Goal: Check status: Check status

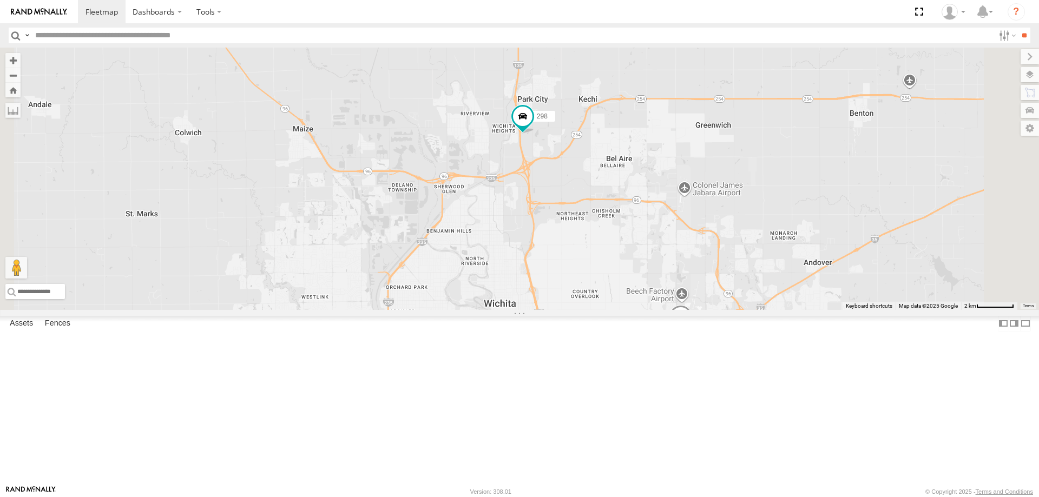
click at [436, 353] on span at bounding box center [424, 338] width 24 height 29
click at [383, 310] on div "244 270 262 292 256 232 296 284 282 266 278 260 274 298 280 264 302 294 286 264…" at bounding box center [519, 179] width 1039 height 262
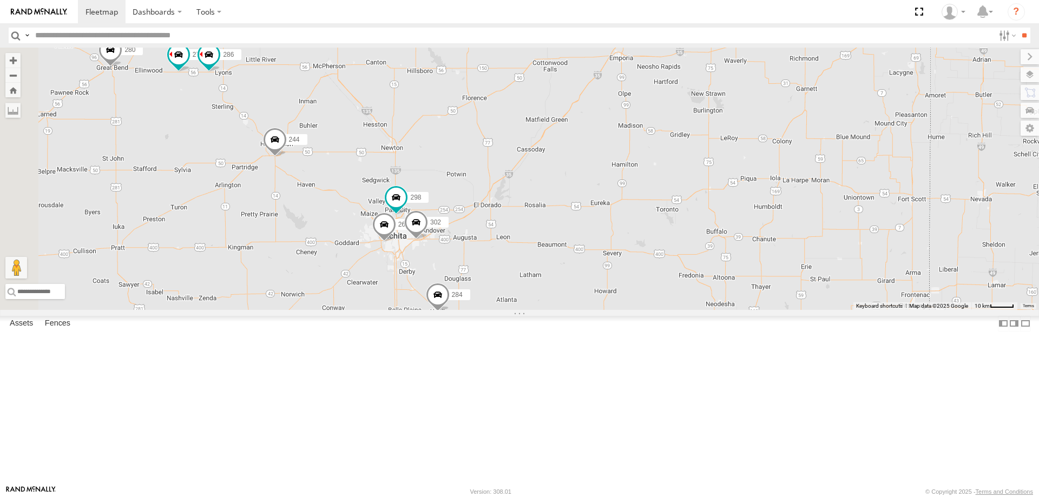
drag, startPoint x: 681, startPoint y: 284, endPoint x: 756, endPoint y: 292, distance: 75.6
click at [754, 293] on div "244 270 262 292 256 232 296 284 282 266 278 260 274 298 280 264 302 294 286" at bounding box center [519, 179] width 1039 height 262
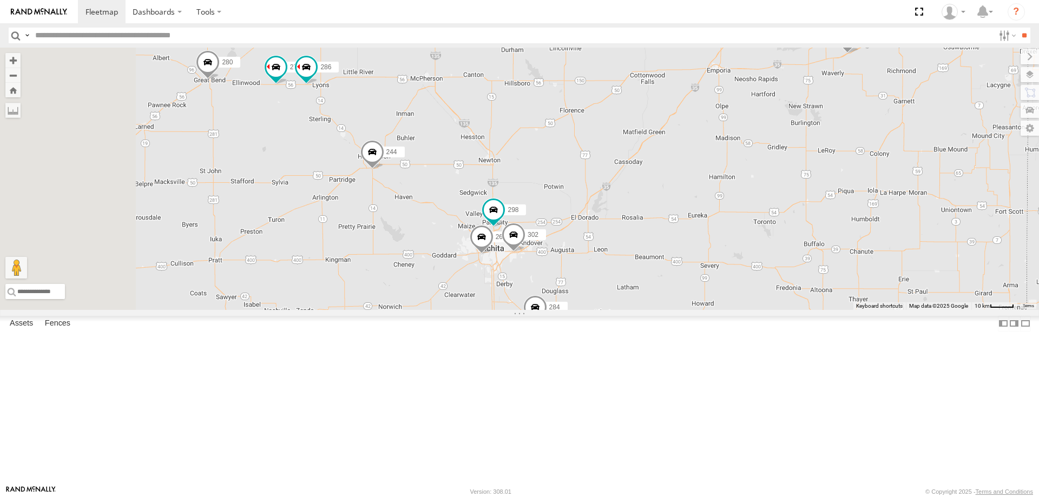
drag, startPoint x: 368, startPoint y: 245, endPoint x: 547, endPoint y: 277, distance: 181.4
click at [543, 277] on div "244 270 262 292 256 232 296 284 282 266 278 260 274 298 280 264 302 294 286" at bounding box center [519, 179] width 1039 height 262
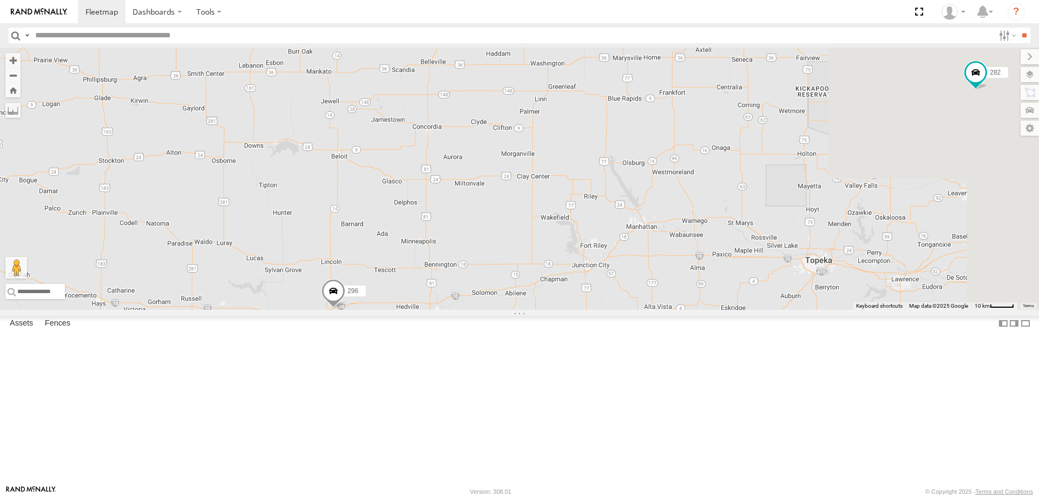
drag, startPoint x: 717, startPoint y: 182, endPoint x: 365, endPoint y: 517, distance: 486.1
click at [365, 497] on html "Dashboards" at bounding box center [519, 248] width 1039 height 497
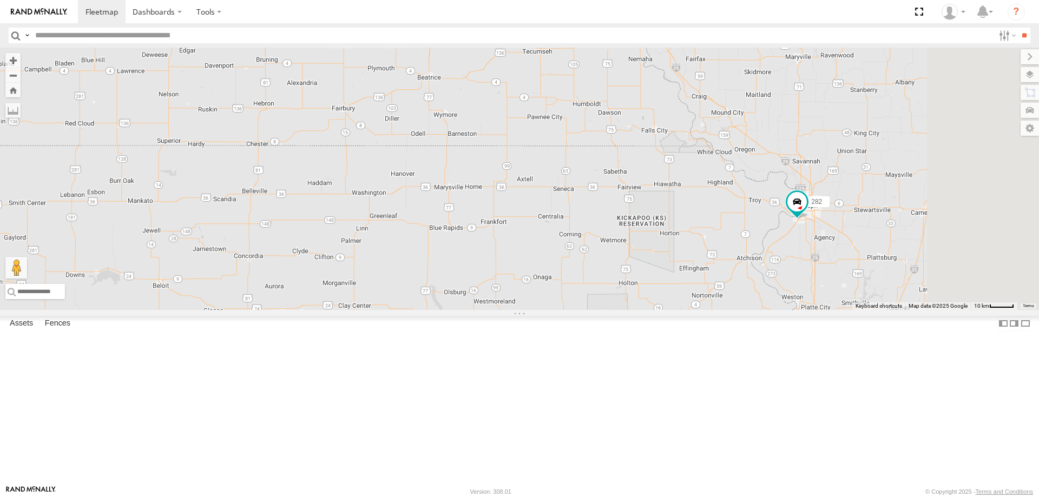
drag, startPoint x: 840, startPoint y: 317, endPoint x: 799, endPoint y: 379, distance: 74.6
click at [799, 310] on div "244 270 262 292 256 232 296 284 282 266 278 260 274 298 280 264 302 294 286 3 2…" at bounding box center [519, 179] width 1039 height 262
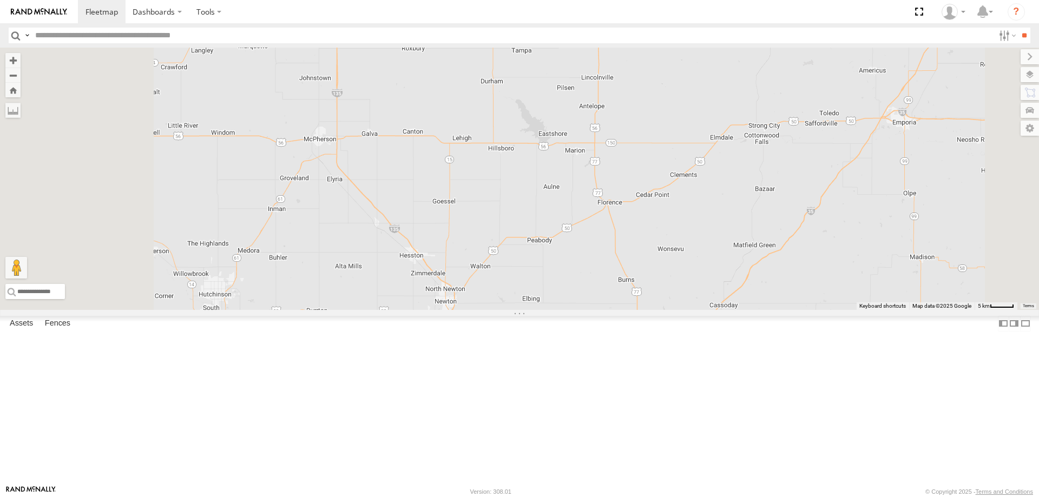
drag, startPoint x: 577, startPoint y: 231, endPoint x: 622, endPoint y: 272, distance: 60.5
click at [622, 272] on div "270 262 292 256 232 296 282 266 278 260 244 298 284 264 302 294" at bounding box center [519, 179] width 1039 height 262
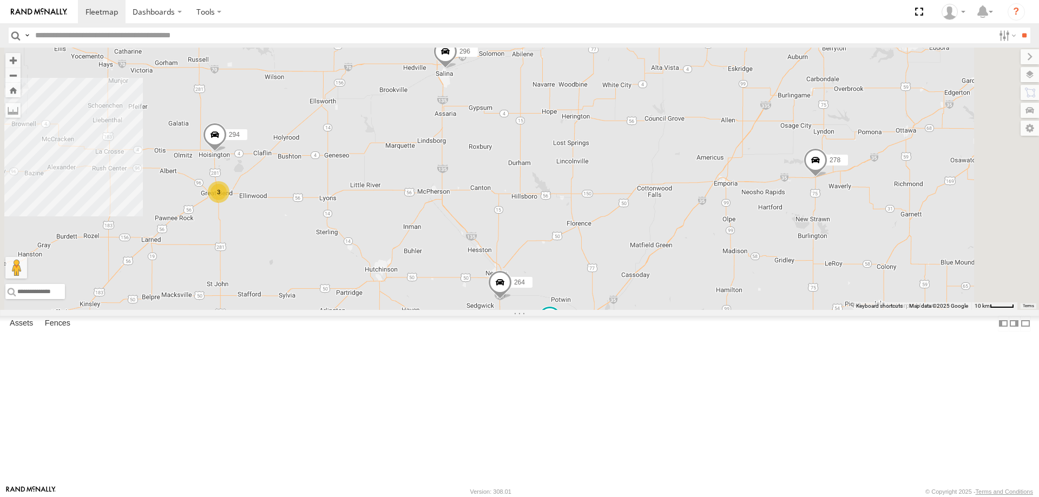
drag, startPoint x: 437, startPoint y: 320, endPoint x: 485, endPoint y: 317, distance: 48.2
click at [485, 310] on div "270 262 292 256 232 296 282 266 278 260 244 298 284 264 302 294 3" at bounding box center [519, 179] width 1039 height 262
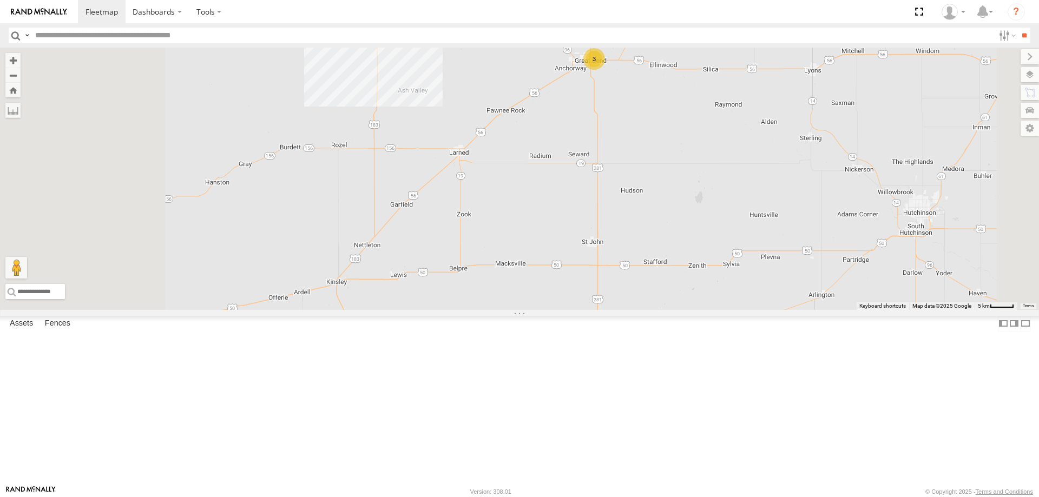
drag, startPoint x: 350, startPoint y: 356, endPoint x: 465, endPoint y: 331, distance: 117.4
click at [457, 310] on div "270 262 292 256 232 296 282 266 278 260 244 298 284 264 302 294 3 3" at bounding box center [519, 179] width 1039 height 262
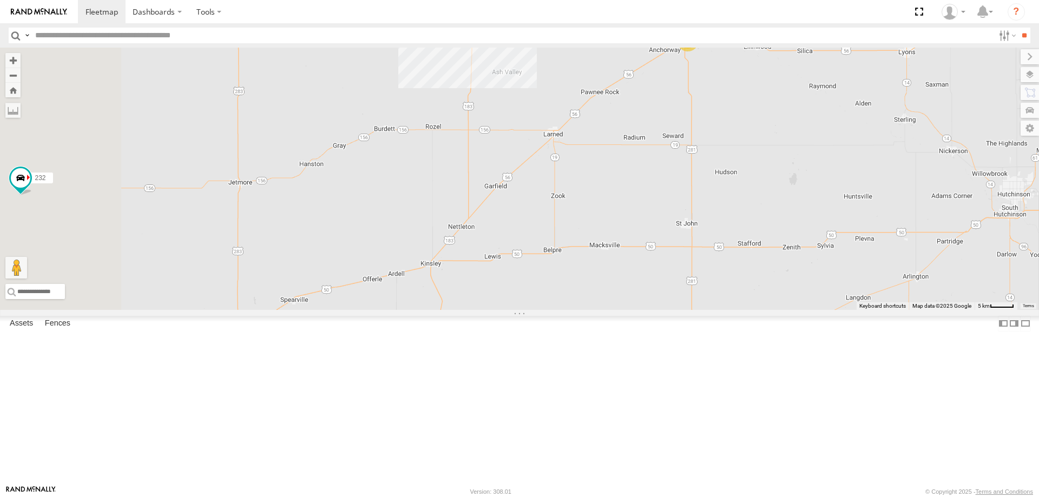
drag, startPoint x: 437, startPoint y: 330, endPoint x: 581, endPoint y: 314, distance: 144.8
click at [581, 310] on div "270 262 292 256 232 296 282 266 278 260 244 298 284 264 302 294 3 3" at bounding box center [519, 179] width 1039 height 262
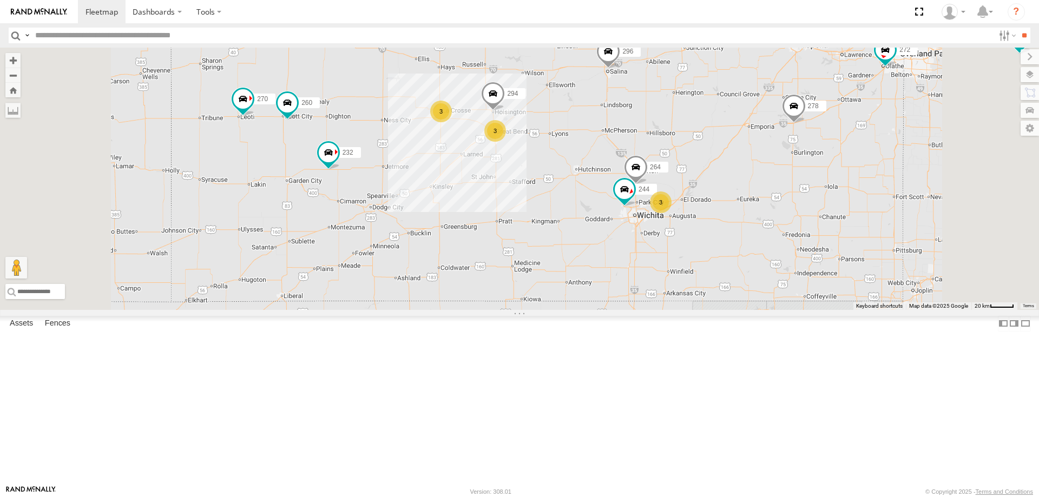
click at [620, 69] on span at bounding box center [608, 54] width 24 height 29
click at [785, 205] on div "270 262 292 256 232 296 282 266 278 260 244 264 294 3 3 3 272 296 All Assets [G…" at bounding box center [519, 179] width 1039 height 262
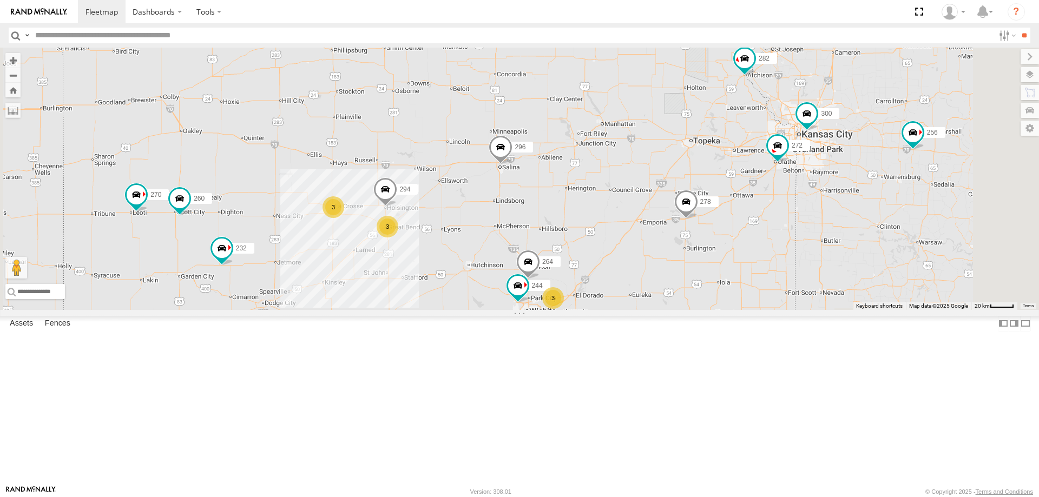
drag, startPoint x: 767, startPoint y: 206, endPoint x: 648, endPoint y: 306, distance: 155.5
click at [648, 306] on div "270 262 292 256 232 296 282 266 278 260 244 264 294 3 300 3 3 272" at bounding box center [519, 179] width 1039 height 262
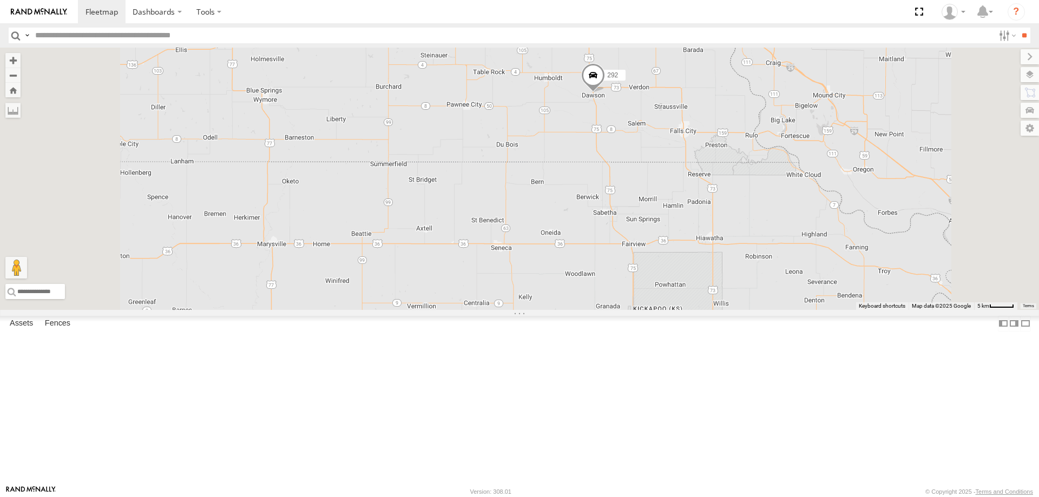
click at [605, 92] on span at bounding box center [593, 77] width 24 height 29
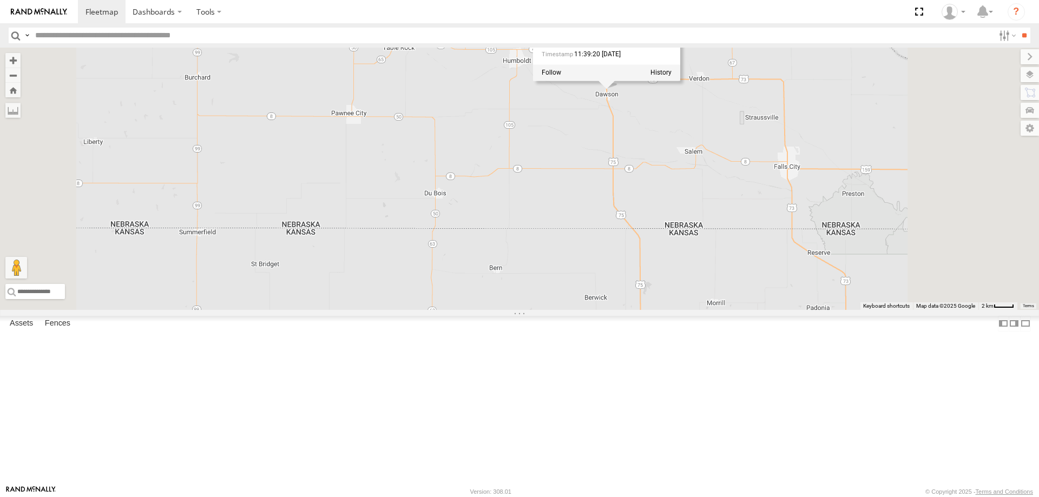
click at [680, 283] on div "270 262 292 256 232 296 282 266 278 260 244 264 294 300 272 292 All [GEOGRAPHIC…" at bounding box center [519, 179] width 1039 height 262
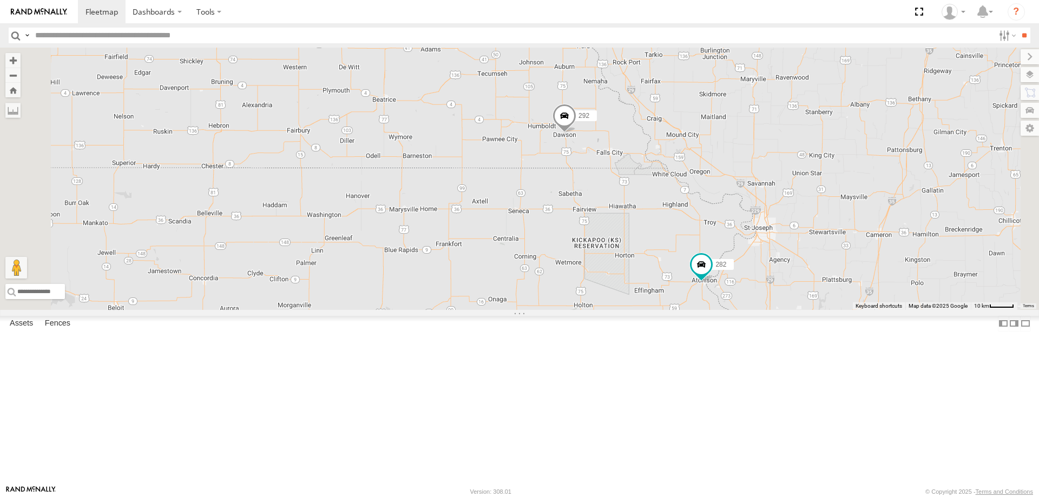
drag, startPoint x: 538, startPoint y: 371, endPoint x: 551, endPoint y: 326, distance: 46.1
click at [548, 310] on div "270 262 292 256 232 296 282 266 278 260 244 264 294 300 272" at bounding box center [519, 179] width 1039 height 262
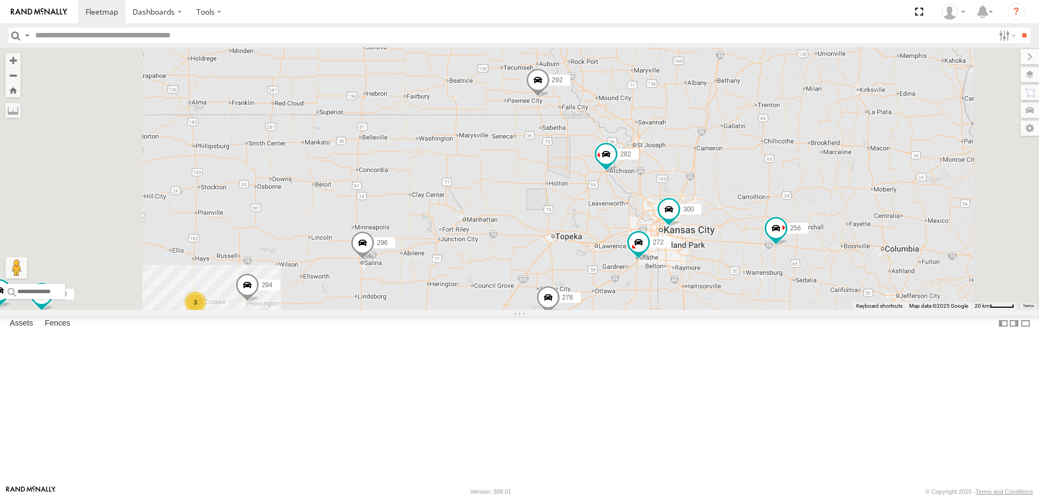
drag, startPoint x: 574, startPoint y: 421, endPoint x: 615, endPoint y: 372, distance: 64.2
click at [615, 310] on div "270 262 292 256 232 296 282 266 278 260 244 264 294 300 272 3 3 298" at bounding box center [519, 179] width 1039 height 262
